Goal: Task Accomplishment & Management: Complete application form

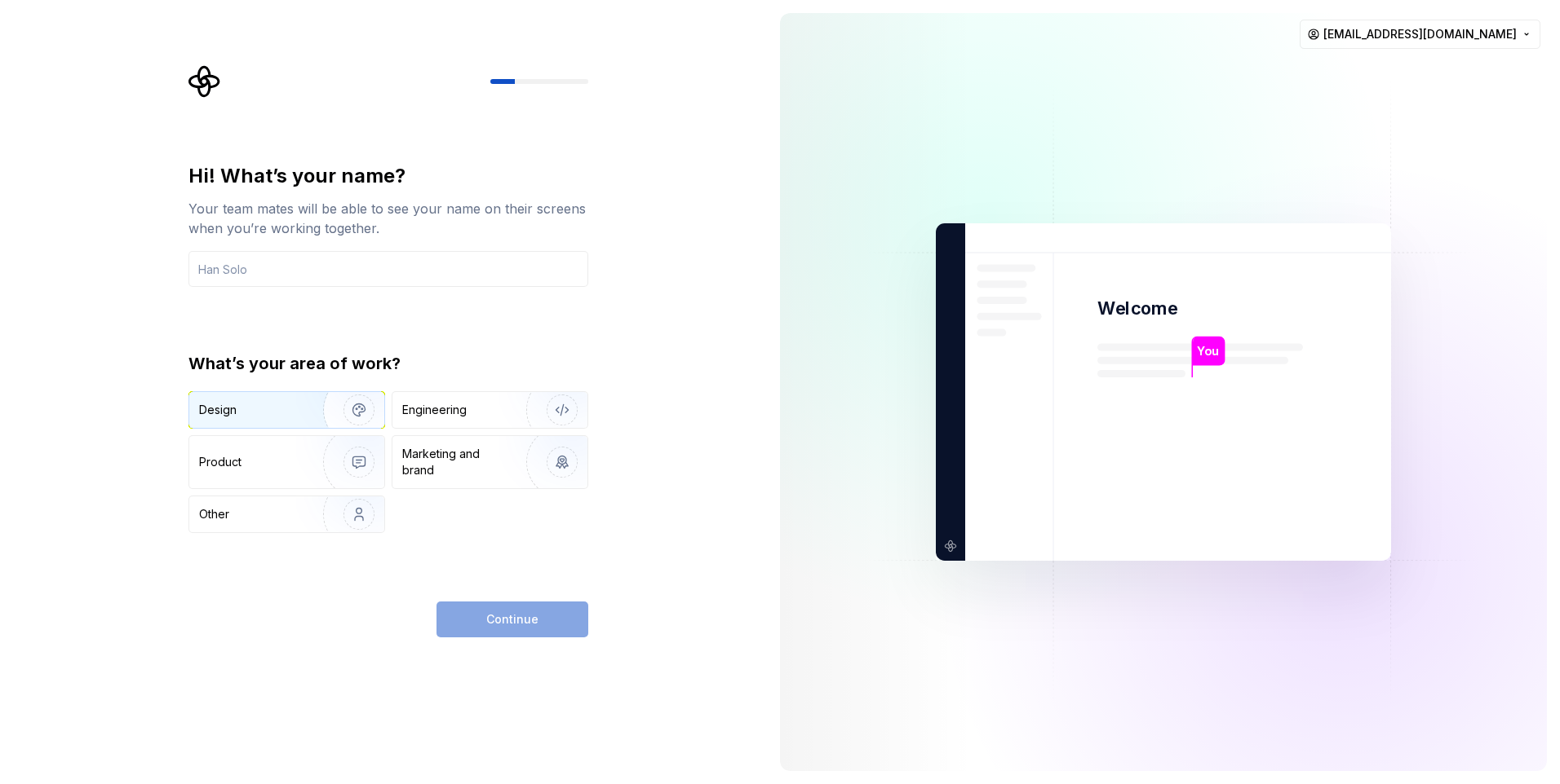
click at [307, 410] on img "button" at bounding box center [348, 410] width 104 height 109
click at [304, 465] on img "button" at bounding box center [348, 462] width 104 height 109
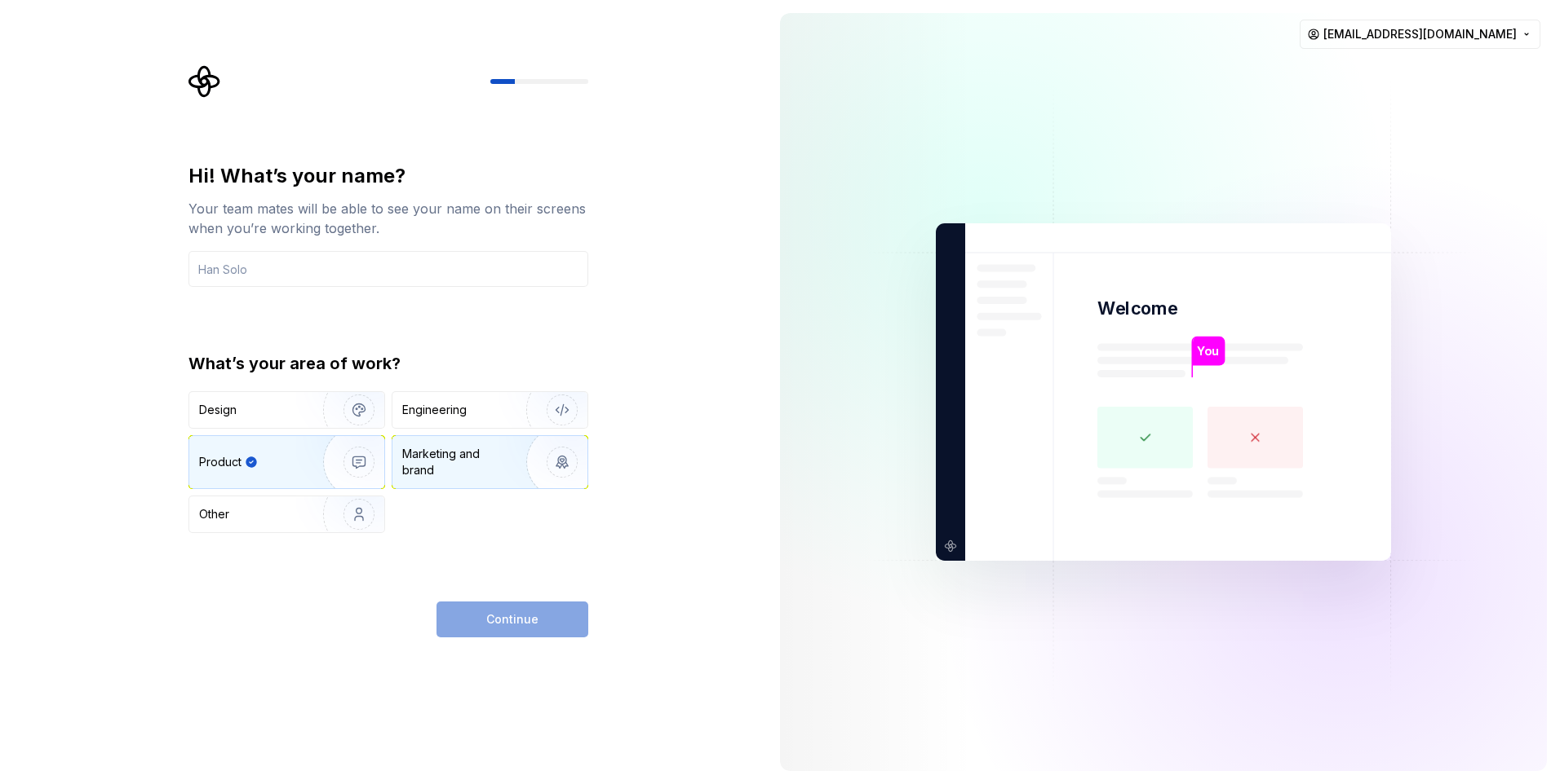
click at [445, 465] on div "Marketing and brand" at bounding box center [457, 462] width 110 height 32
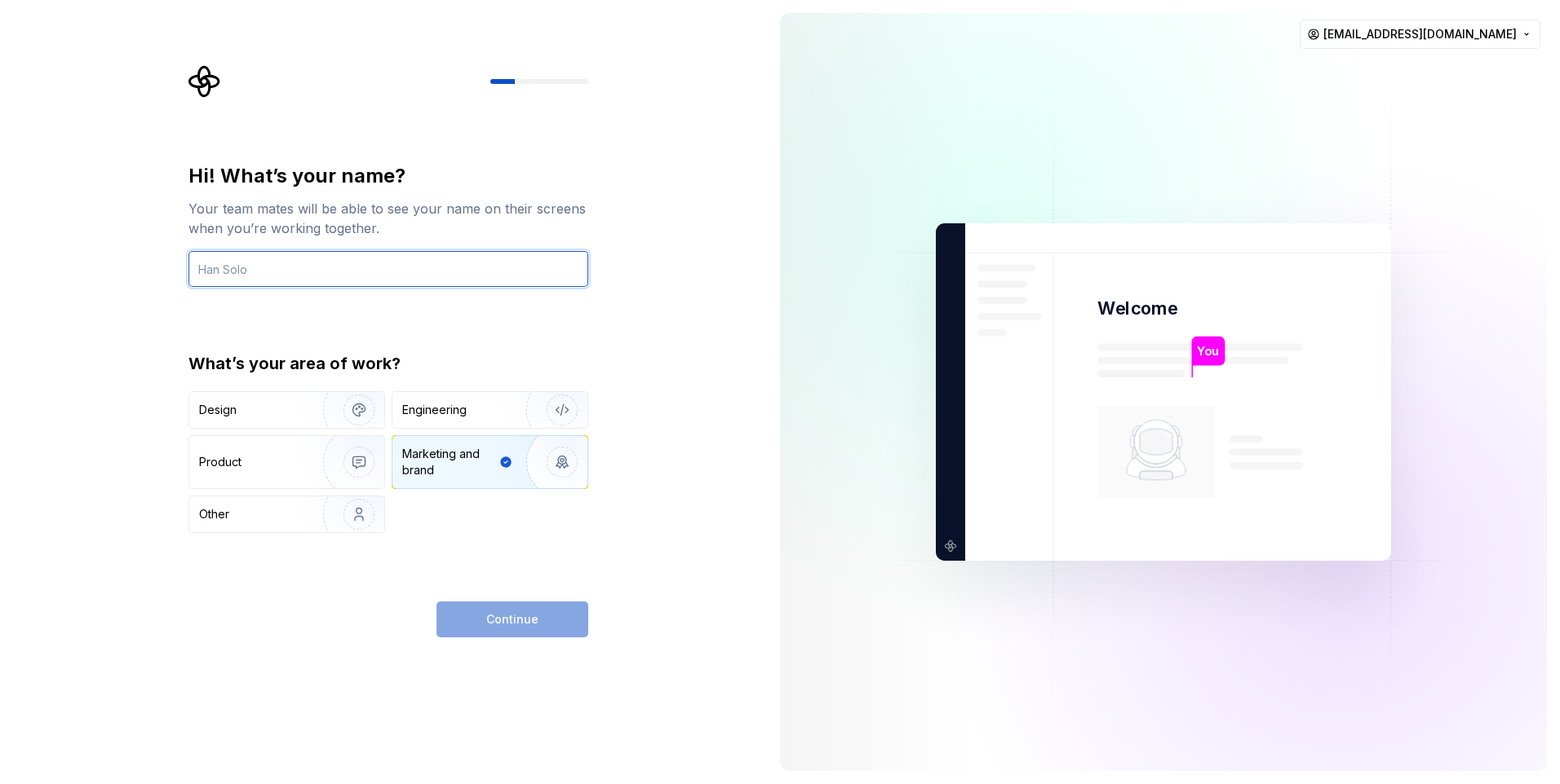
click at [304, 273] on input "text" at bounding box center [388, 269] width 399 height 36
type input "Opaa"
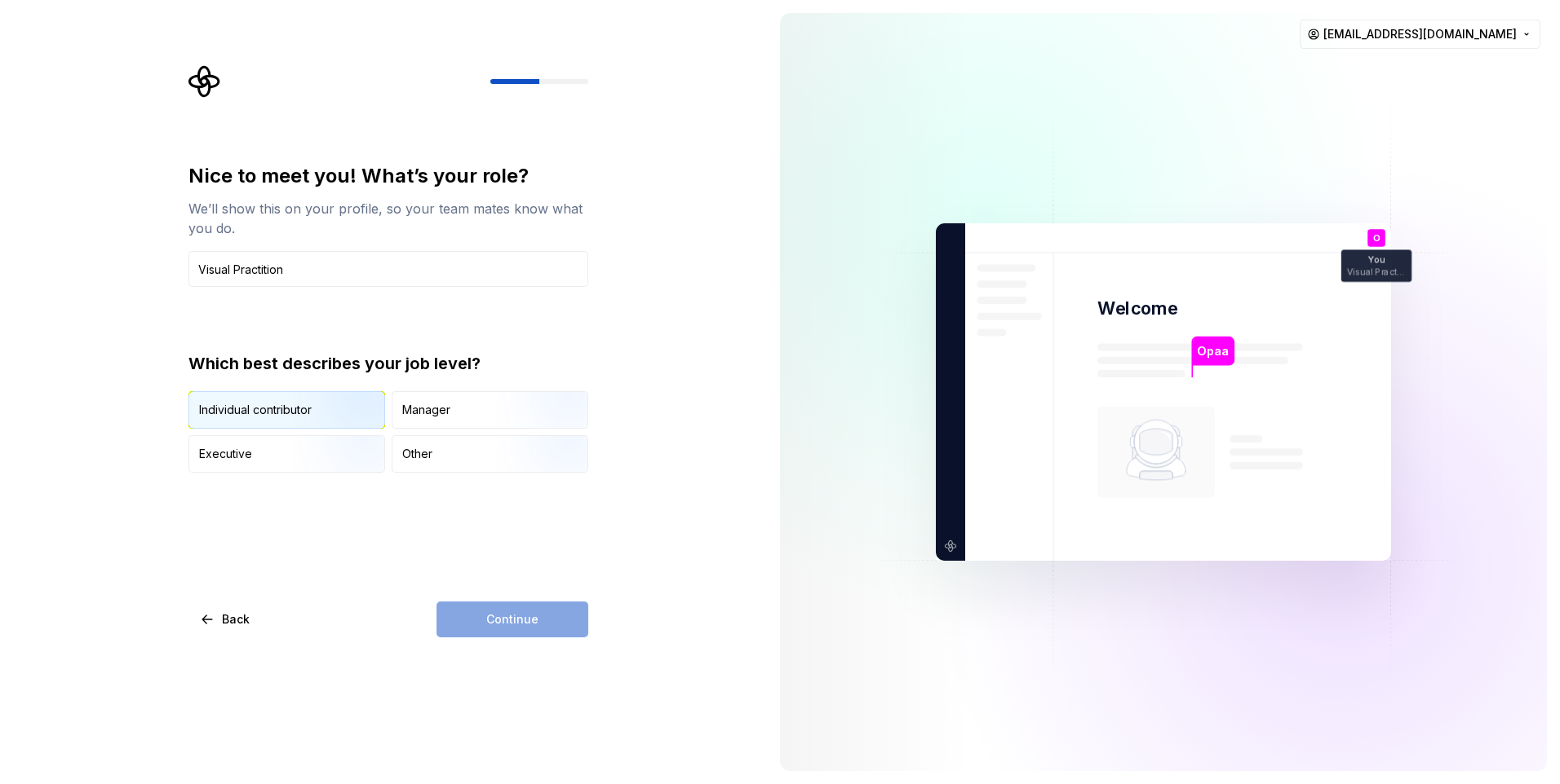
type input "Visual Practition"
click at [325, 417] on img "button" at bounding box center [345, 431] width 104 height 109
click at [484, 623] on button "Continue" at bounding box center [512, 620] width 152 height 36
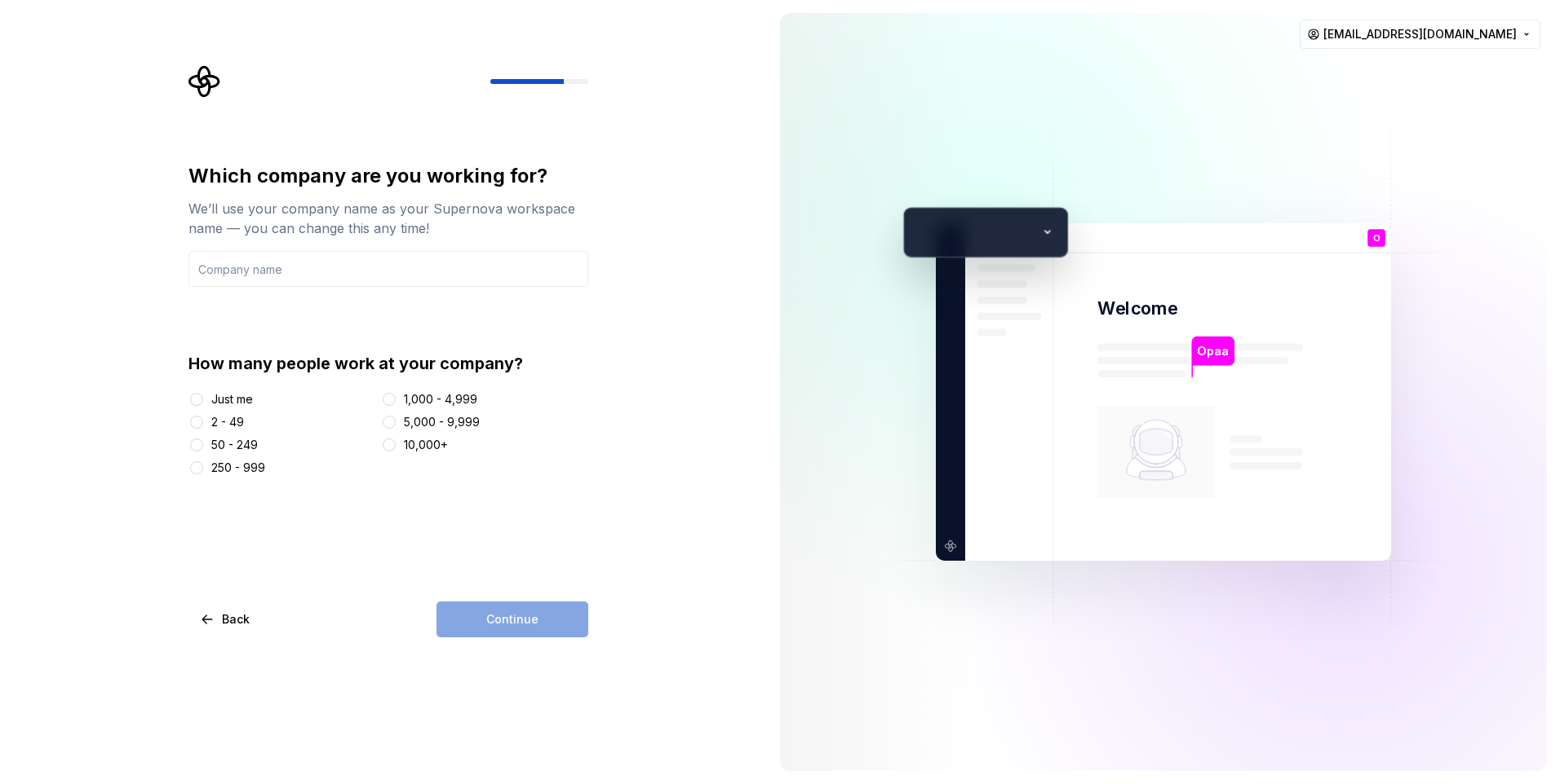
click at [247, 401] on div "Just me" at bounding box center [232, 399] width 41 height 16
click at [203, 401] on button "Just me" at bounding box center [197, 399] width 13 height 13
click at [291, 274] on input "text" at bounding box center [388, 269] width 399 height 36
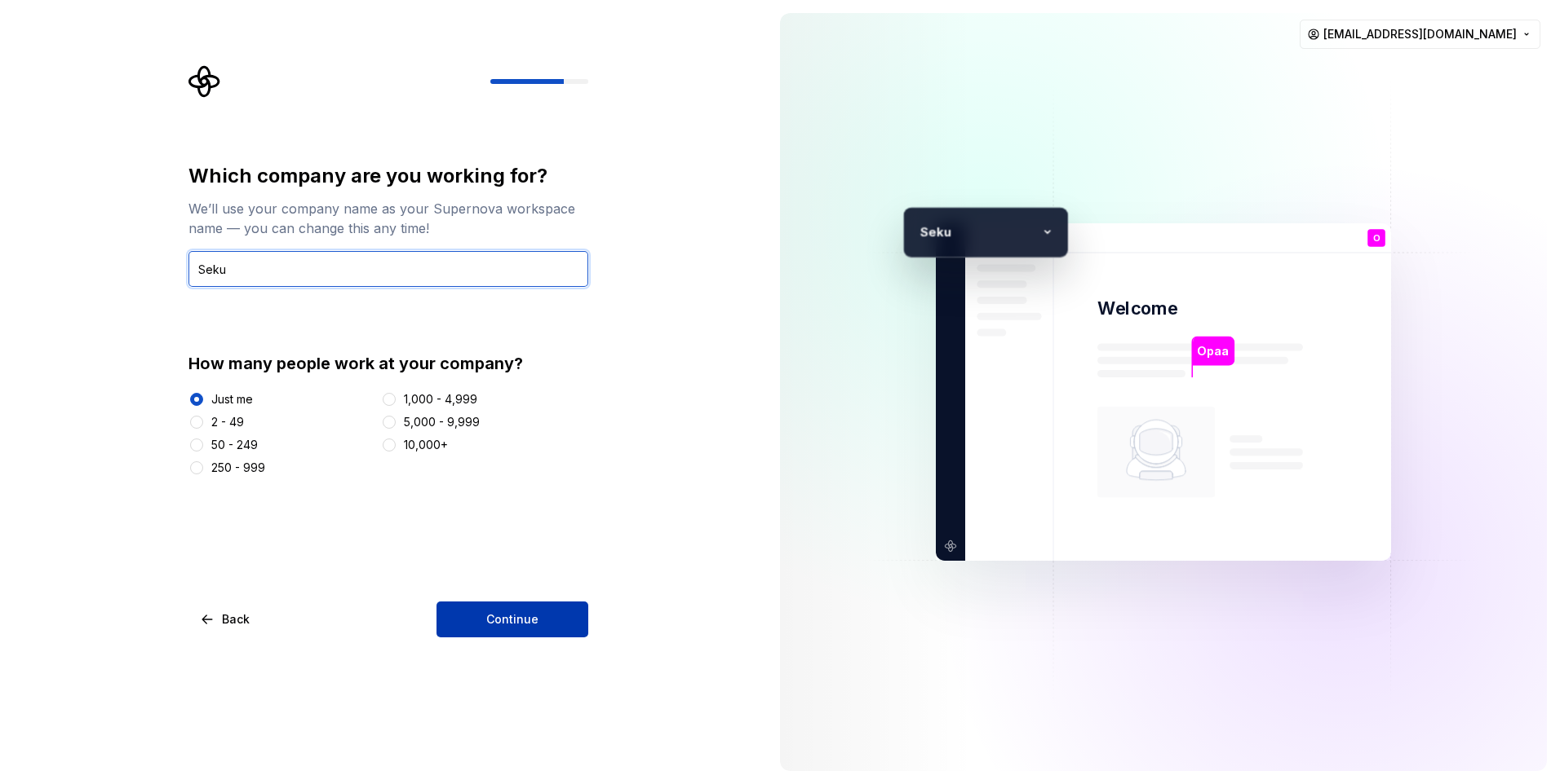
type input "Seku"
click at [505, 605] on button "Continue" at bounding box center [512, 620] width 152 height 36
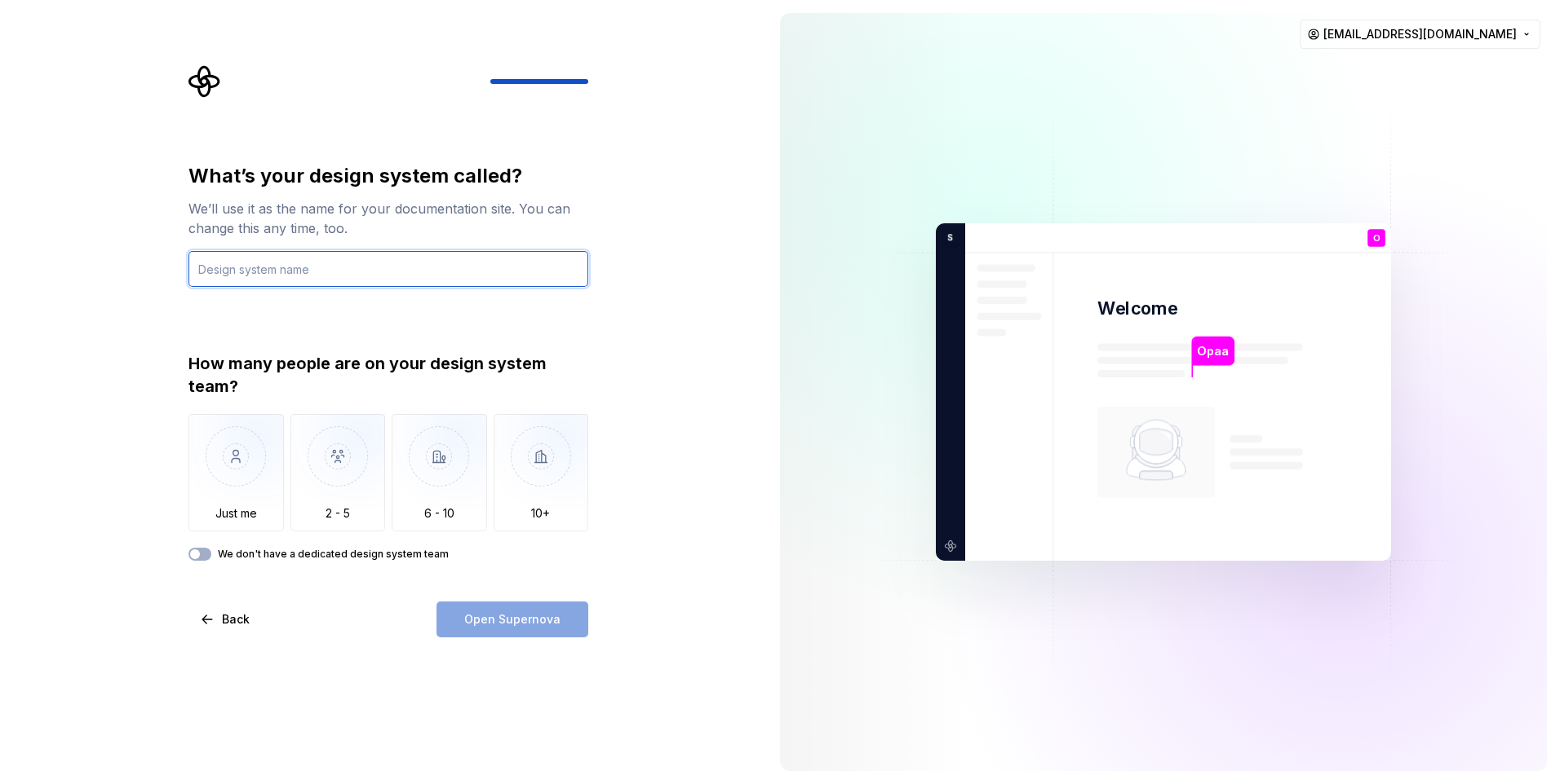
click at [422, 265] on input "text" at bounding box center [388, 269] width 399 height 36
click at [519, 625] on div "Open Supernova" at bounding box center [512, 620] width 152 height 36
click at [202, 555] on button "We don't have a dedicated design system team" at bounding box center [199, 554] width 22 height 13
click at [202, 555] on span "button" at bounding box center [205, 554] width 10 height 10
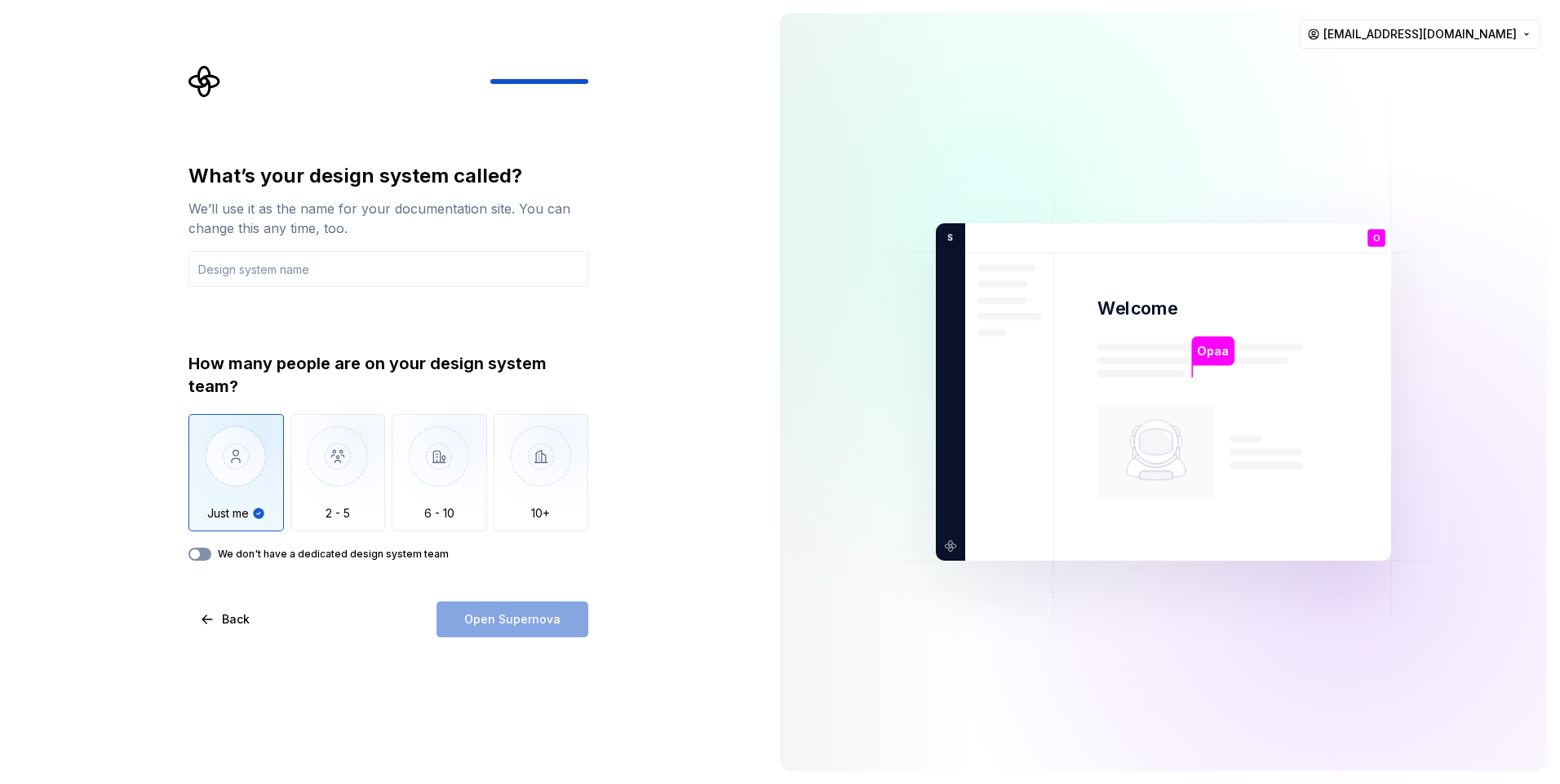
click at [202, 555] on button "We don't have a dedicated design system team" at bounding box center [199, 554] width 22 height 13
click at [495, 622] on div "Open Supernova" at bounding box center [512, 620] width 152 height 36
click at [285, 271] on input "text" at bounding box center [388, 269] width 399 height 36
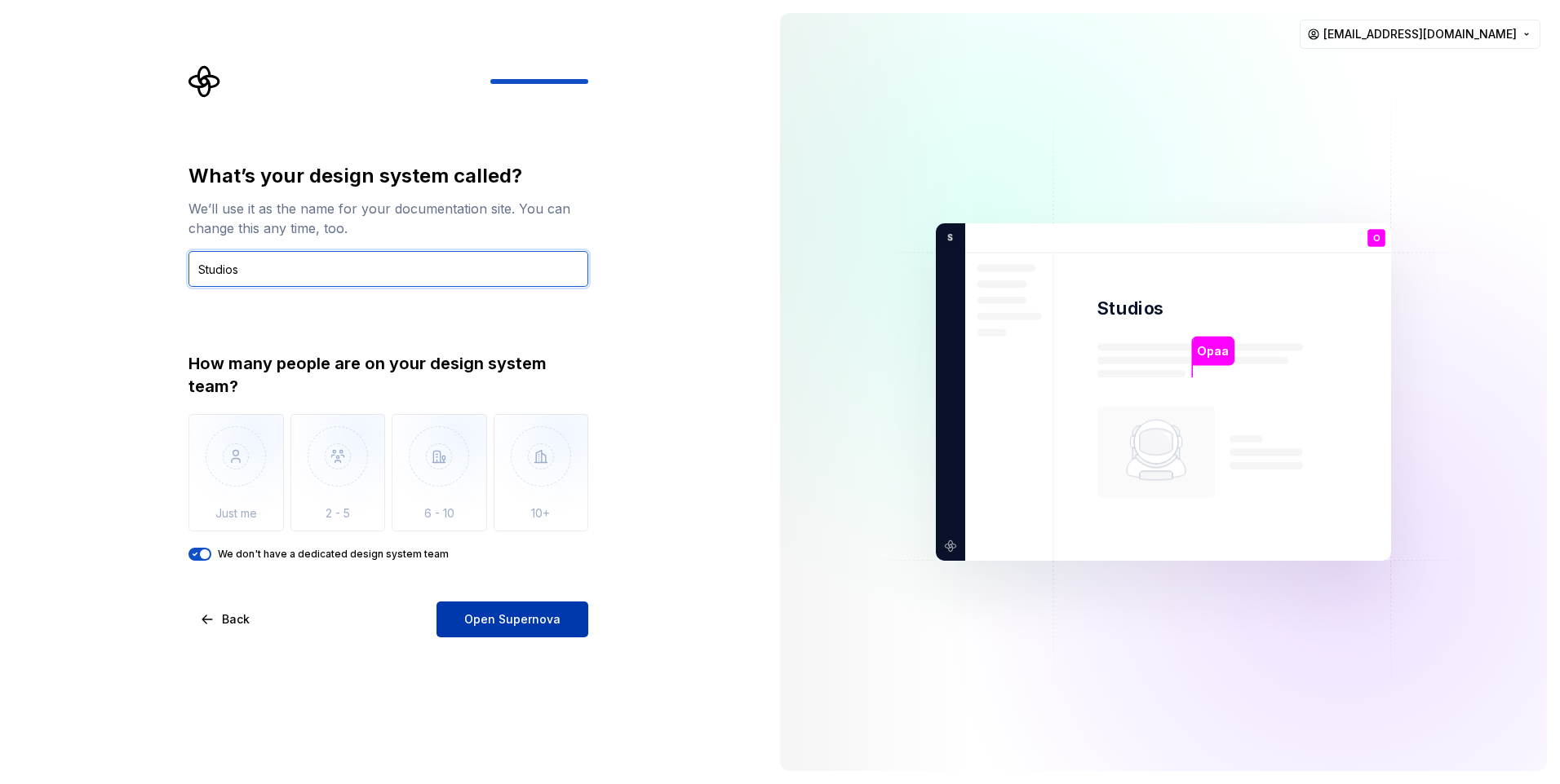
type input "Studios"
click at [537, 614] on span "Open Supernova" at bounding box center [512, 620] width 96 height 16
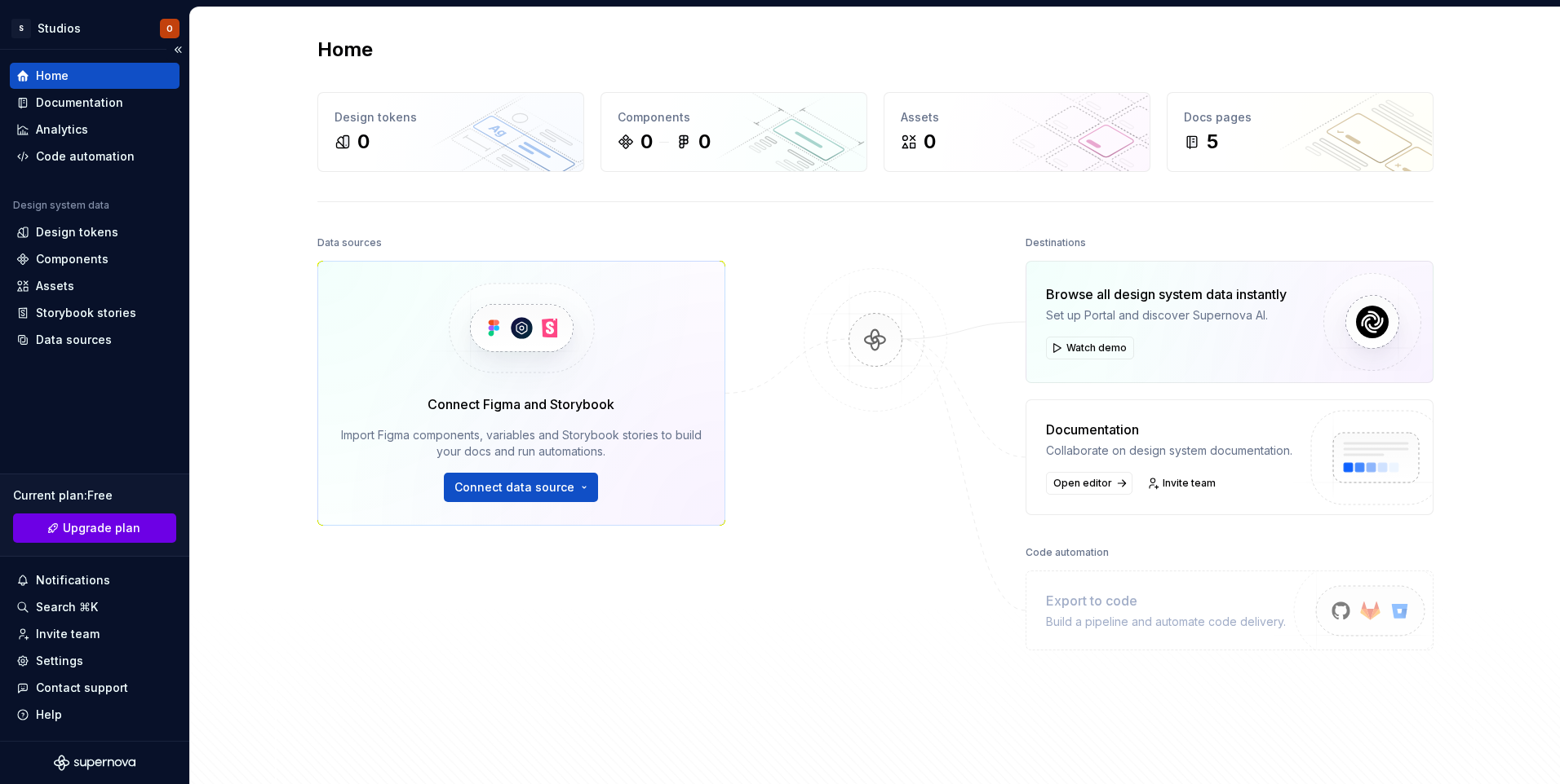
click at [76, 530] on span "Upgrade plan" at bounding box center [101, 528] width 77 height 16
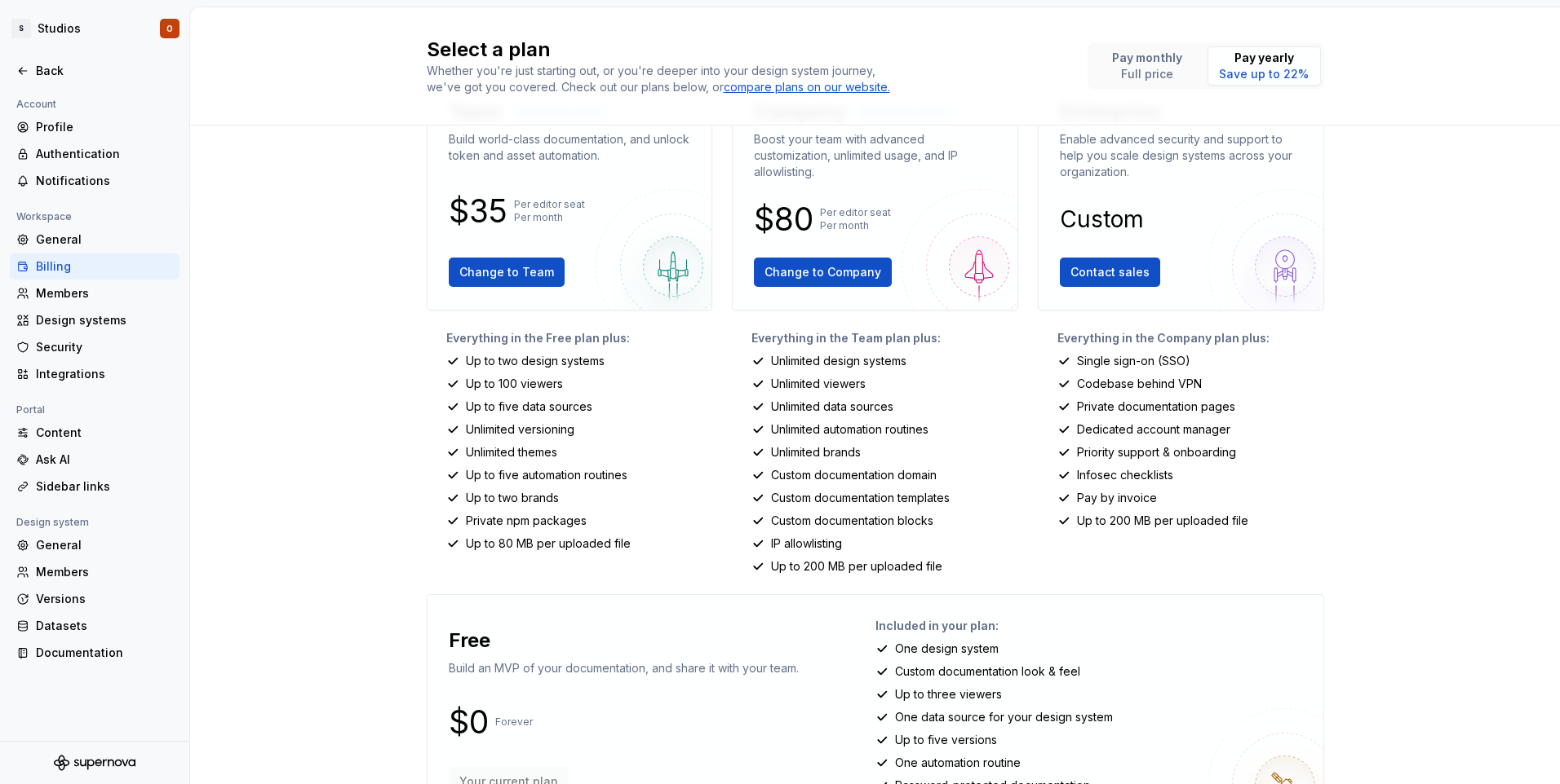
scroll to position [142, 0]
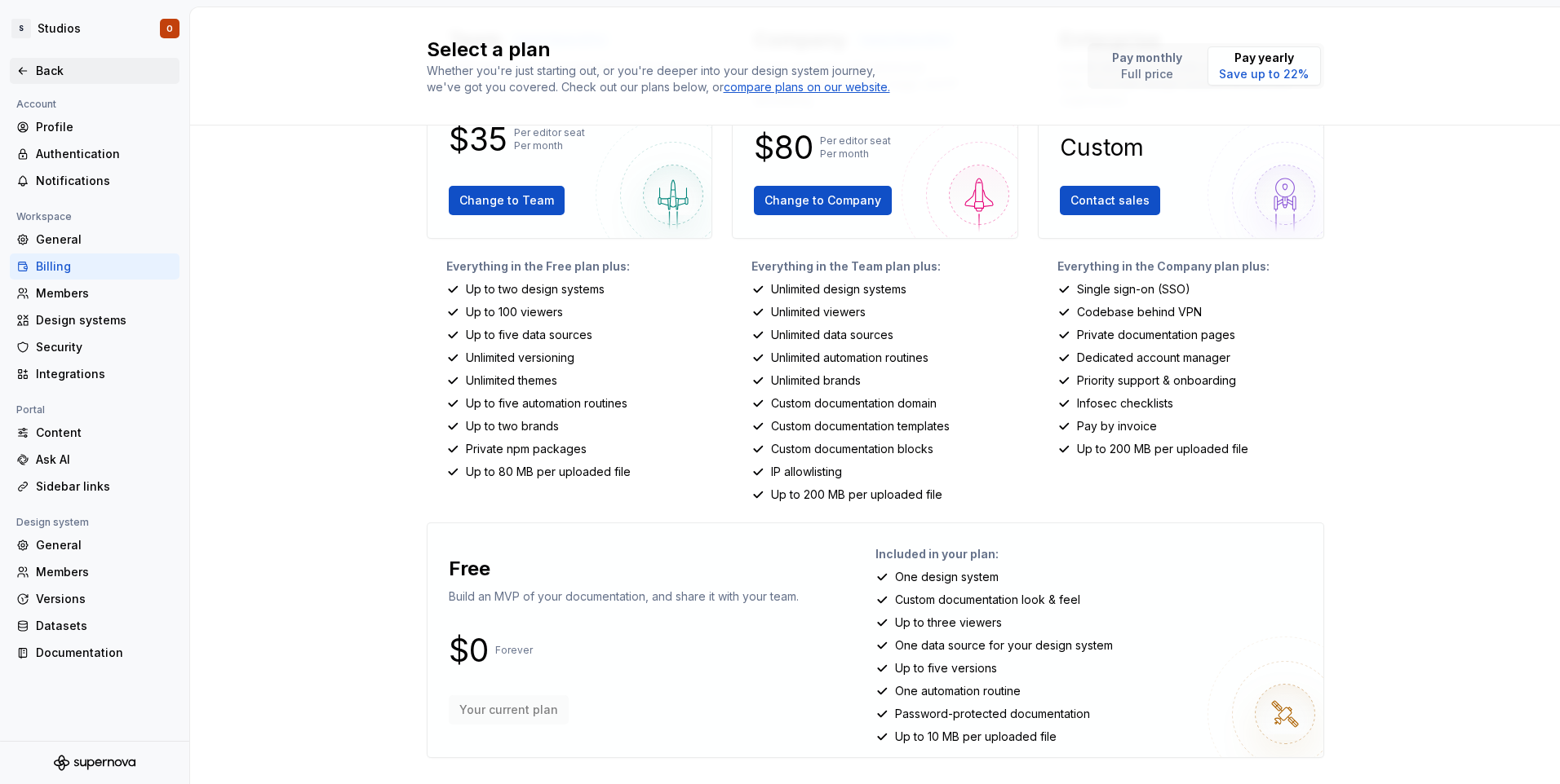
click at [91, 74] on div "Back" at bounding box center [104, 71] width 137 height 16
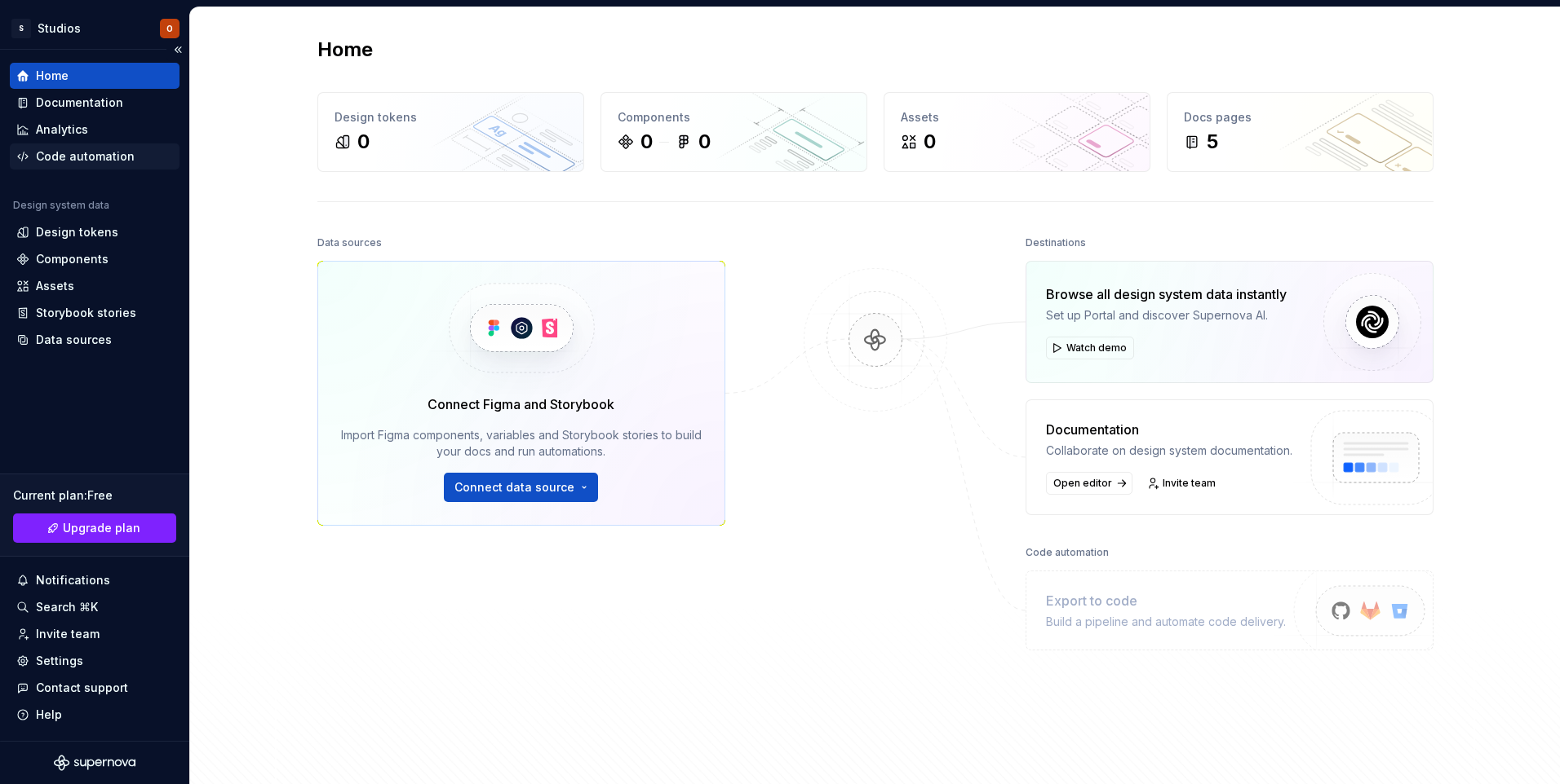
click at [99, 152] on div "Code automation" at bounding box center [85, 156] width 99 height 16
